Goal: Task Accomplishment & Management: Use online tool/utility

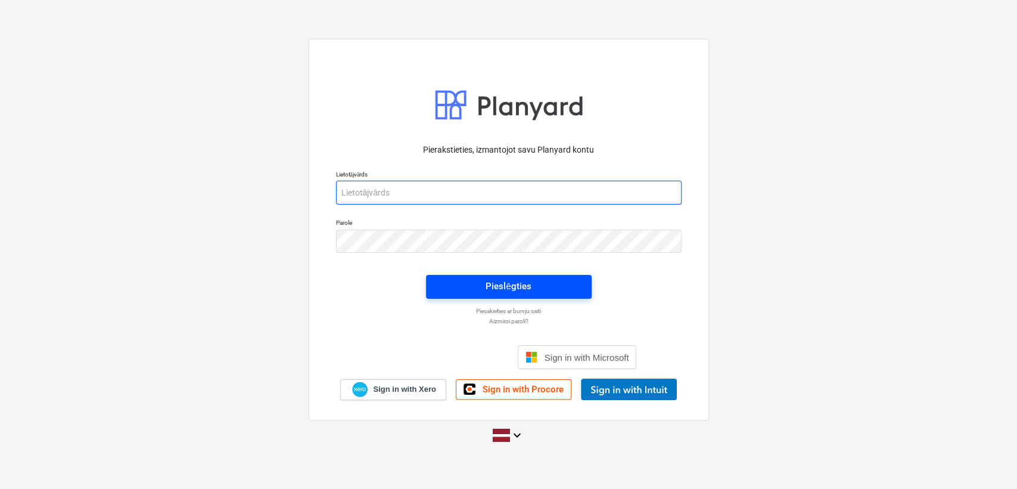
type input "[PERSON_NAME][EMAIL_ADDRESS][DOMAIN_NAME]"
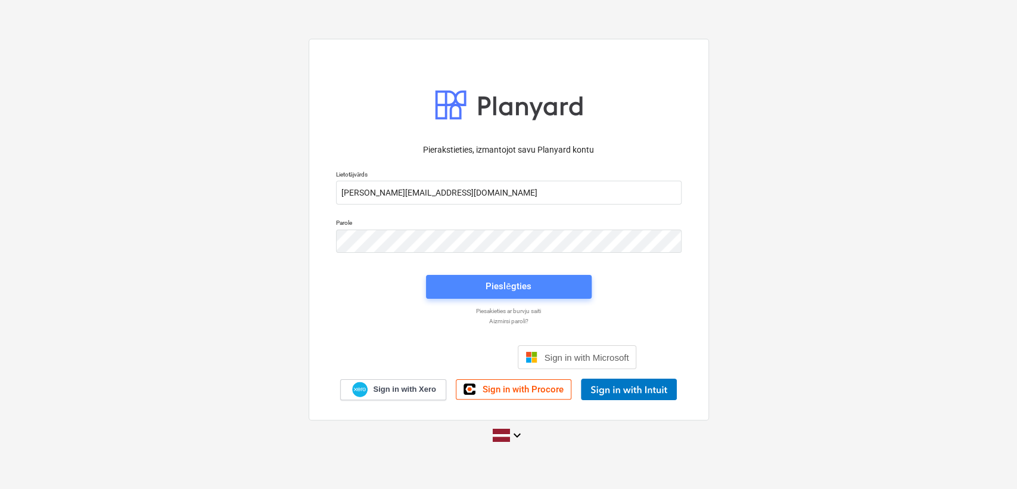
click at [510, 287] on div "Pieslēgties" at bounding box center [508, 285] width 45 height 15
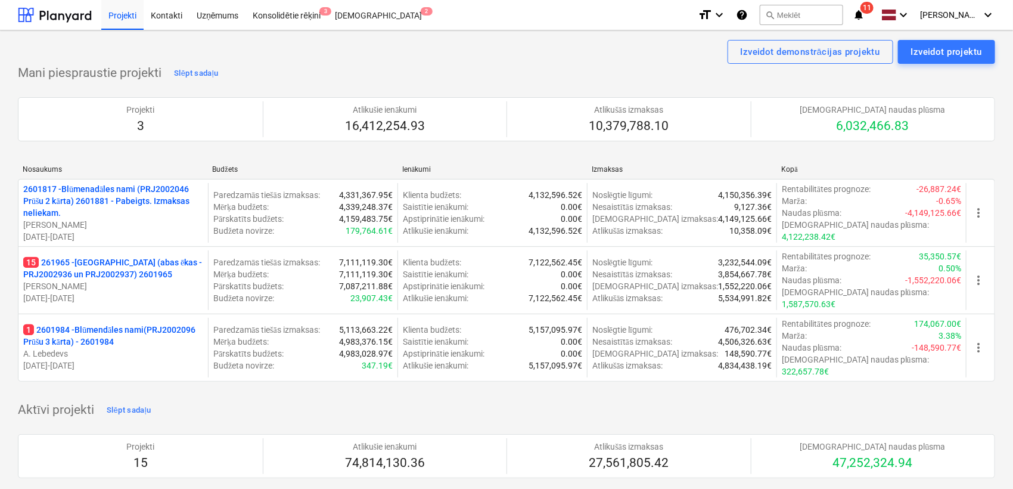
click at [863, 12] on icon "notifications" at bounding box center [859, 15] width 12 height 14
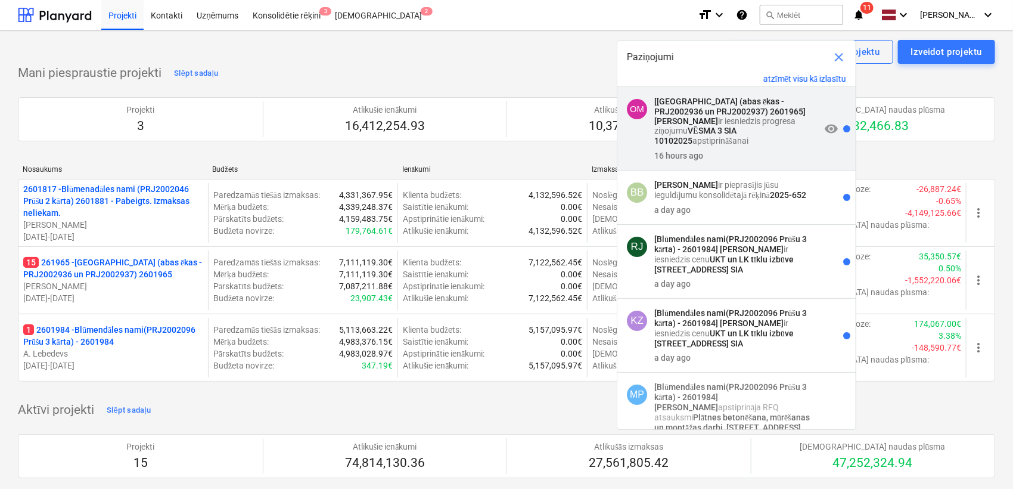
click at [718, 116] on strong "[PERSON_NAME]" at bounding box center [686, 121] width 64 height 10
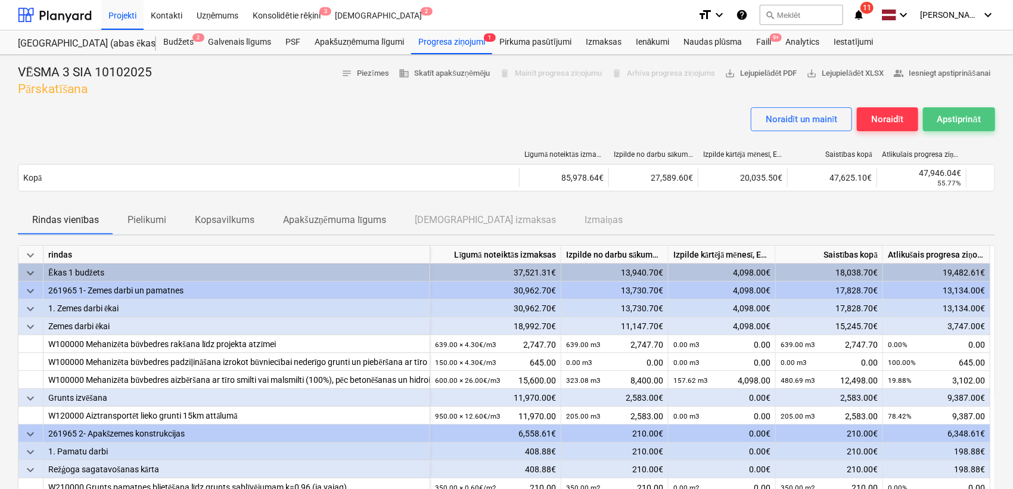
click at [960, 120] on div "Apstiprināt" at bounding box center [959, 118] width 44 height 15
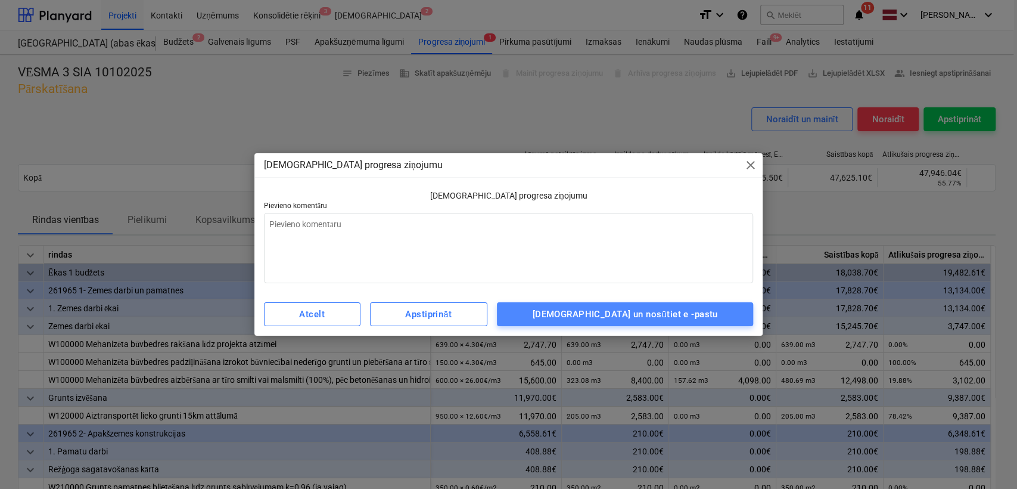
click at [676, 310] on div "Apstipriniet un nosūtiet e -pastu" at bounding box center [625, 313] width 185 height 15
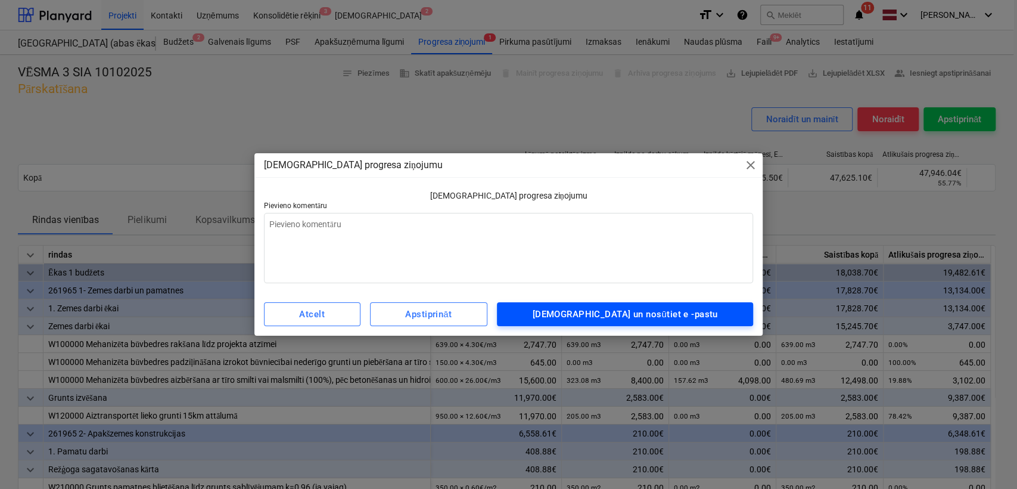
type textarea "x"
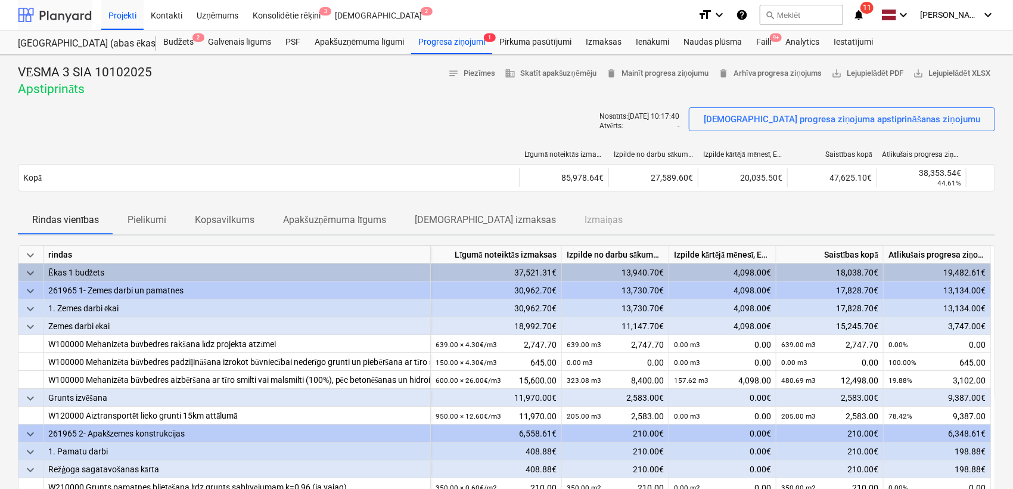
click at [67, 16] on div at bounding box center [55, 15] width 74 height 30
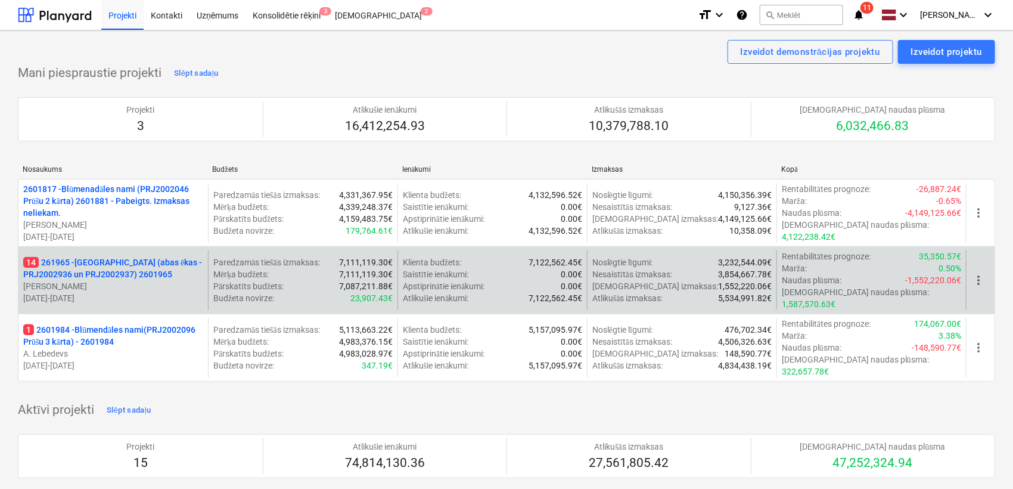
click at [119, 280] on p "[PERSON_NAME] Grāmatnieks" at bounding box center [113, 286] width 180 height 12
click at [113, 272] on p "14 261965 - Nīcgales iela (abas ēkas - PRJ2002936 un PRJ2002937) 2601965" at bounding box center [113, 268] width 180 height 24
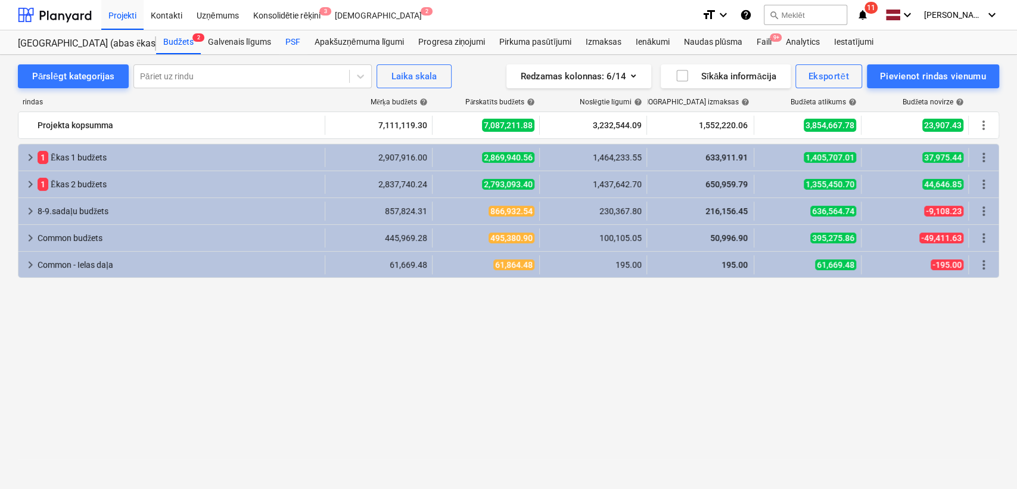
click at [295, 42] on div "PSF" at bounding box center [292, 42] width 29 height 24
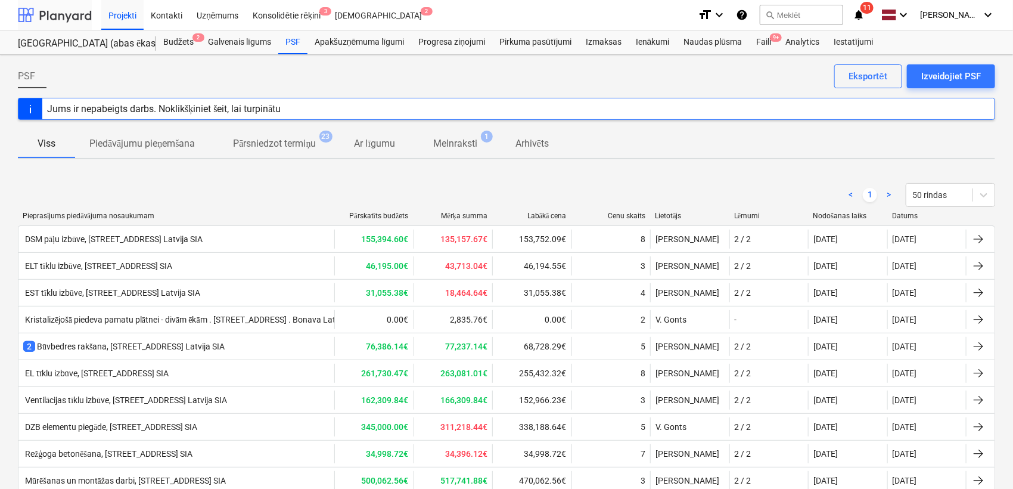
click at [71, 13] on div at bounding box center [55, 15] width 74 height 30
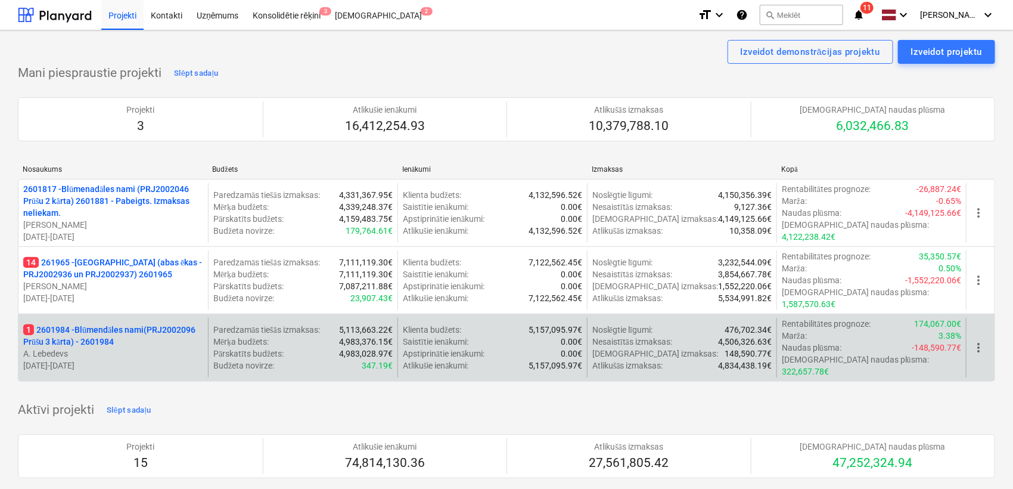
click at [89, 324] on p "1 2601984 - Blūmendāles nami(PRJ2002096 Prūšu 3 kārta) - 2601984" at bounding box center [113, 336] width 180 height 24
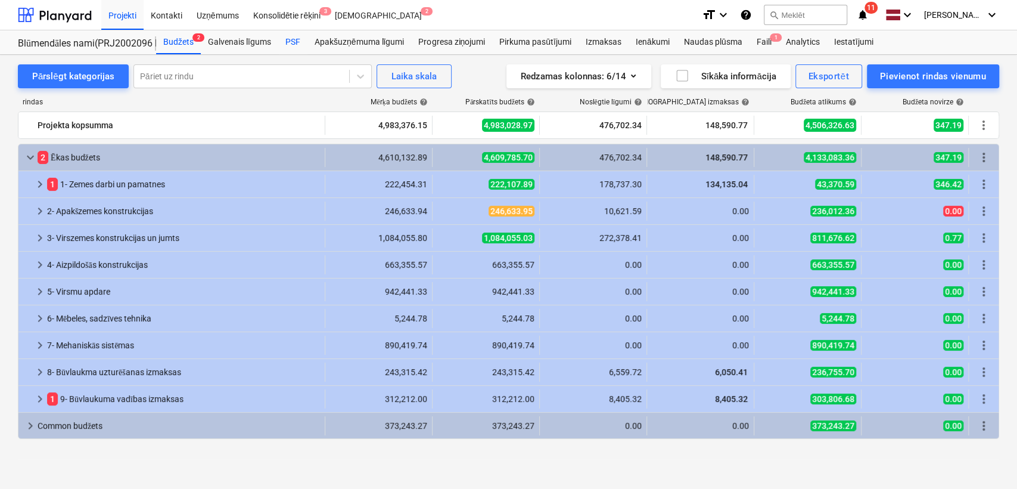
click at [287, 36] on div "PSF" at bounding box center [292, 42] width 29 height 24
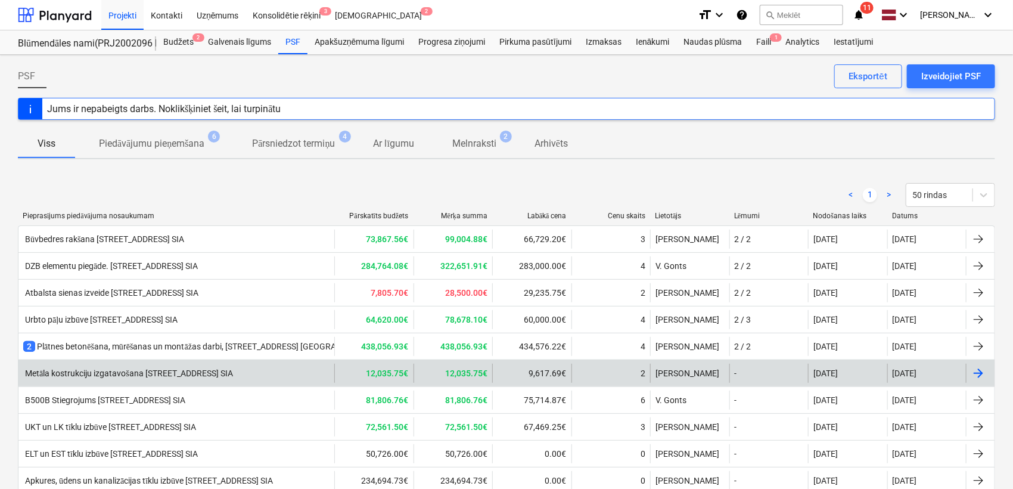
click at [210, 369] on div "Metāla kostrukciju izgatavošana [STREET_ADDRESS] SIA" at bounding box center [128, 373] width 210 height 10
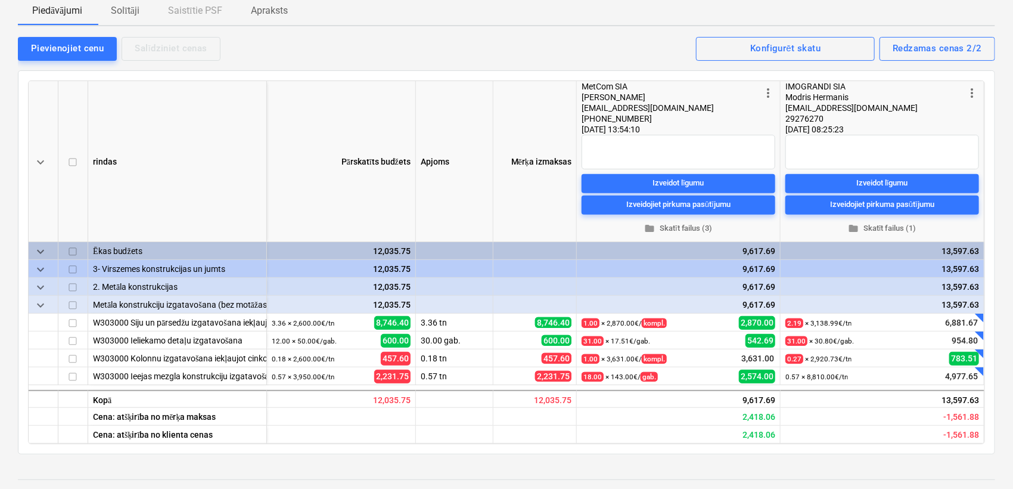
scroll to position [116, 0]
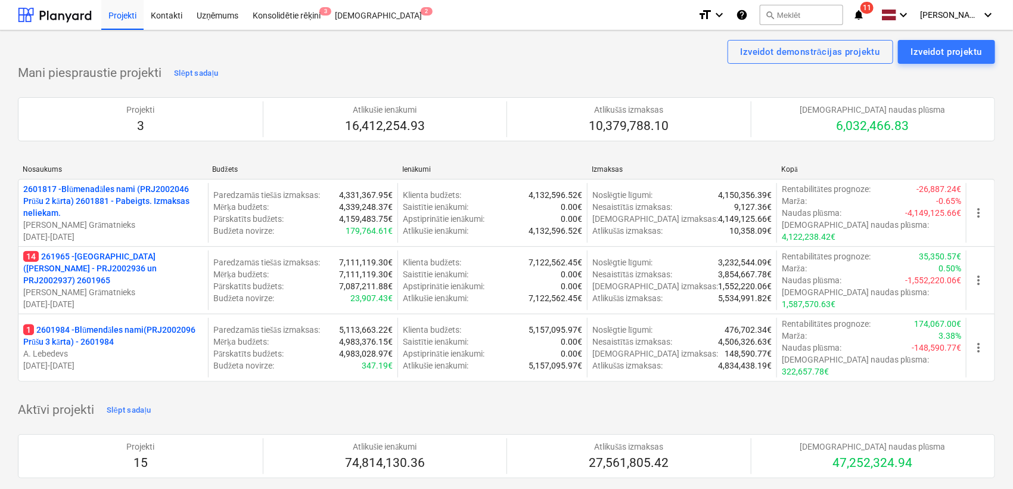
click at [865, 16] on icon "notifications" at bounding box center [859, 15] width 12 height 14
click at [486, 71] on div "Mani piespraustie projekti Slēpt sadaļu Projekti 3 Atlikušie ienākumi 16,412,25…" at bounding box center [506, 230] width 977 height 332
